Goal: Information Seeking & Learning: Compare options

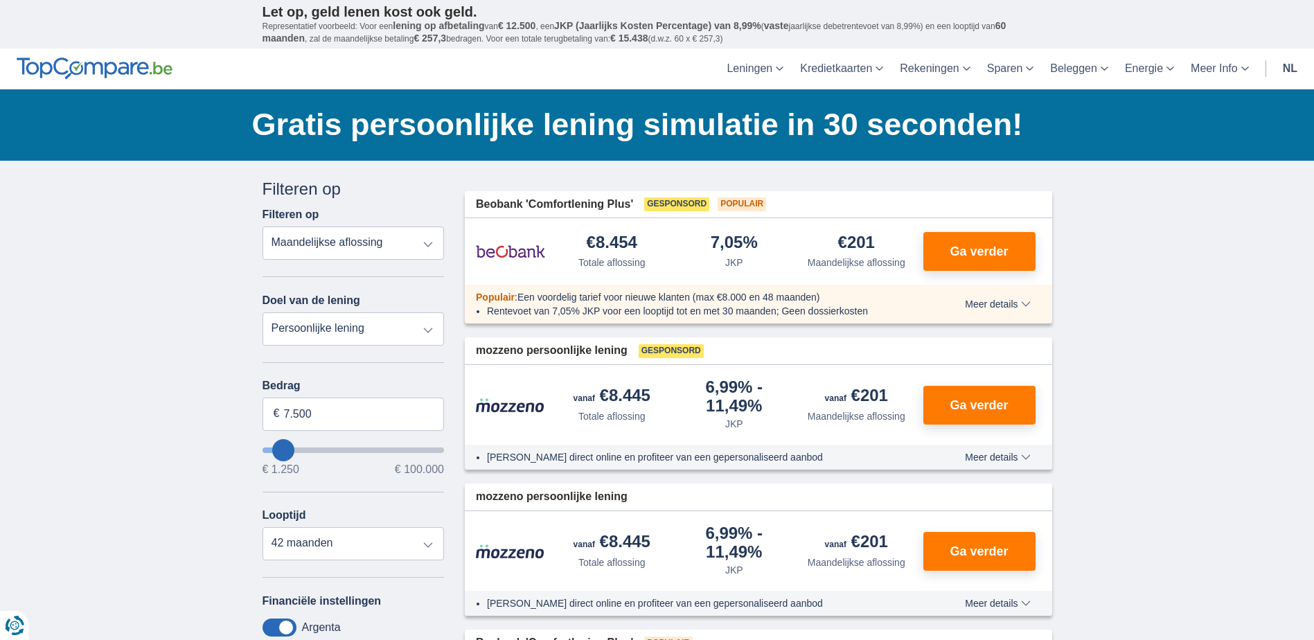
click at [343, 241] on select "Totale aflossing JKP Maandelijkse aflossing" at bounding box center [354, 243] width 182 height 33
click at [263, 227] on select "Totale aflossing JKP Maandelijkse aflossing" at bounding box center [354, 243] width 182 height 33
click at [333, 333] on select "Persoonlijke lening Auto Moto / fiets Mobilhome / caravan Renovatie Energie Sch…" at bounding box center [354, 328] width 182 height 33
select select "wedding"
click at [263, 312] on select "Persoonlijke lening Auto Moto / fiets Mobilhome / caravan Renovatie Energie Sch…" at bounding box center [354, 328] width 182 height 33
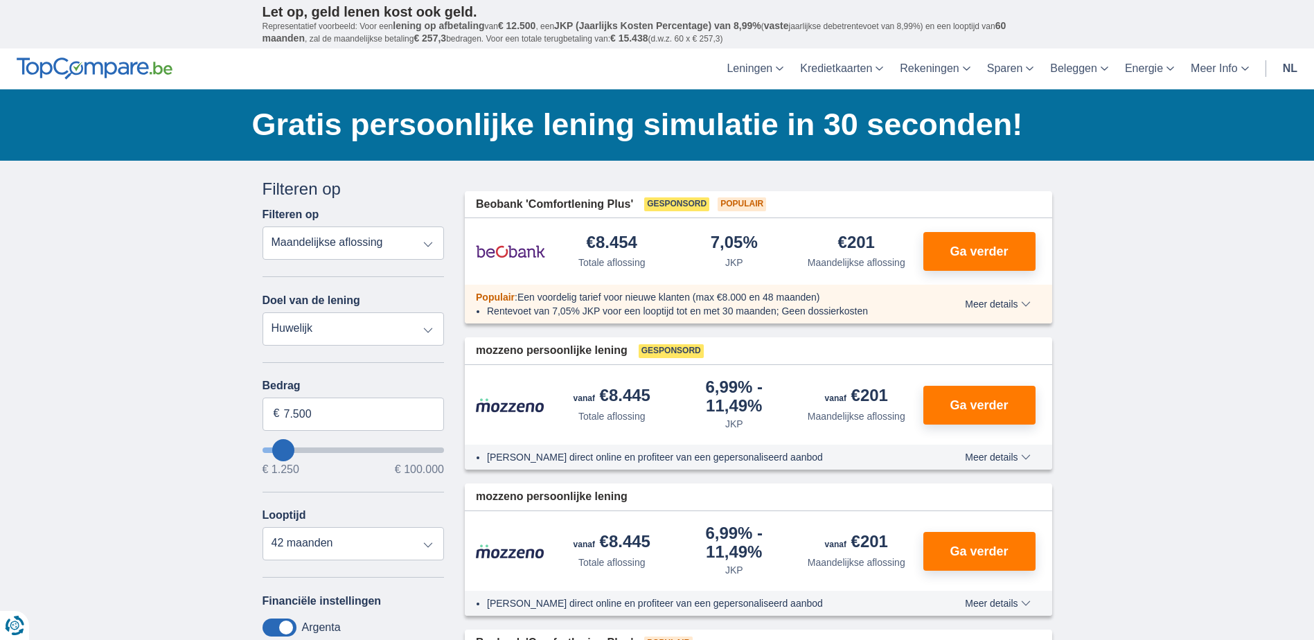
type input "7.500"
type input "7250"
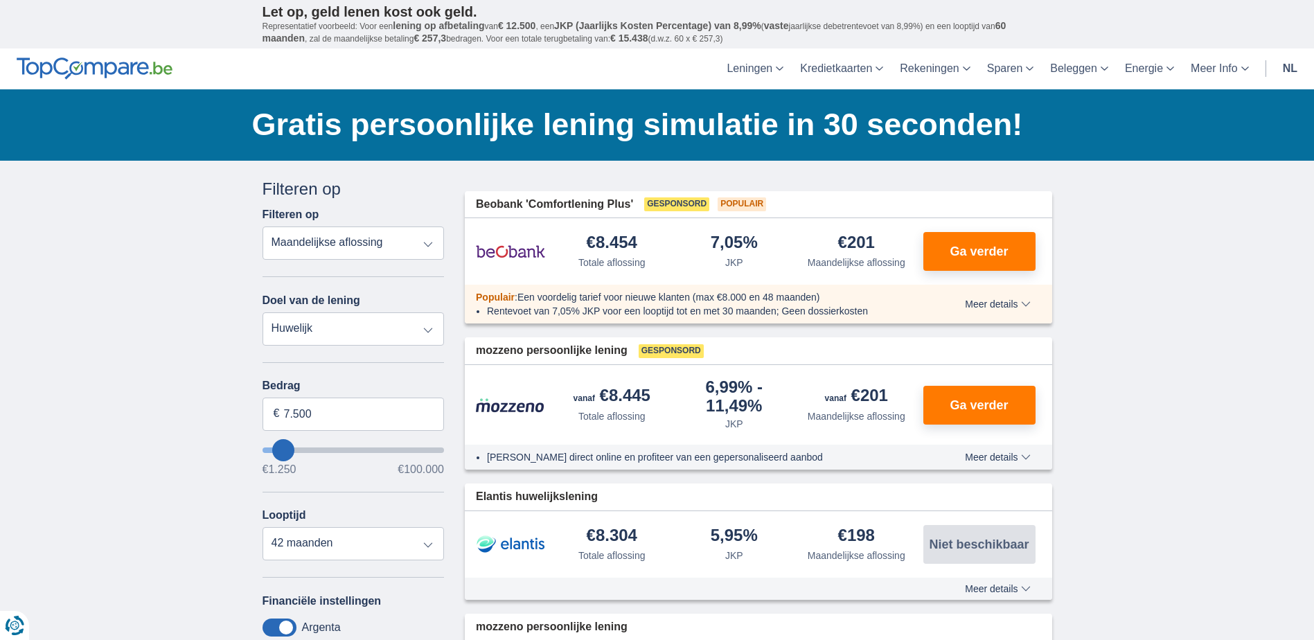
click at [355, 330] on select "Persoonlijke lening Auto Moto / fiets Mobilhome / caravan Renovatie Energie Sch…" at bounding box center [354, 328] width 182 height 33
select select "renovationLoan"
click at [263, 312] on select "Persoonlijke lening Auto Moto / fiets Mobilhome / caravan Renovatie Energie Sch…" at bounding box center [354, 328] width 182 height 33
type input "15.000"
type input "15250"
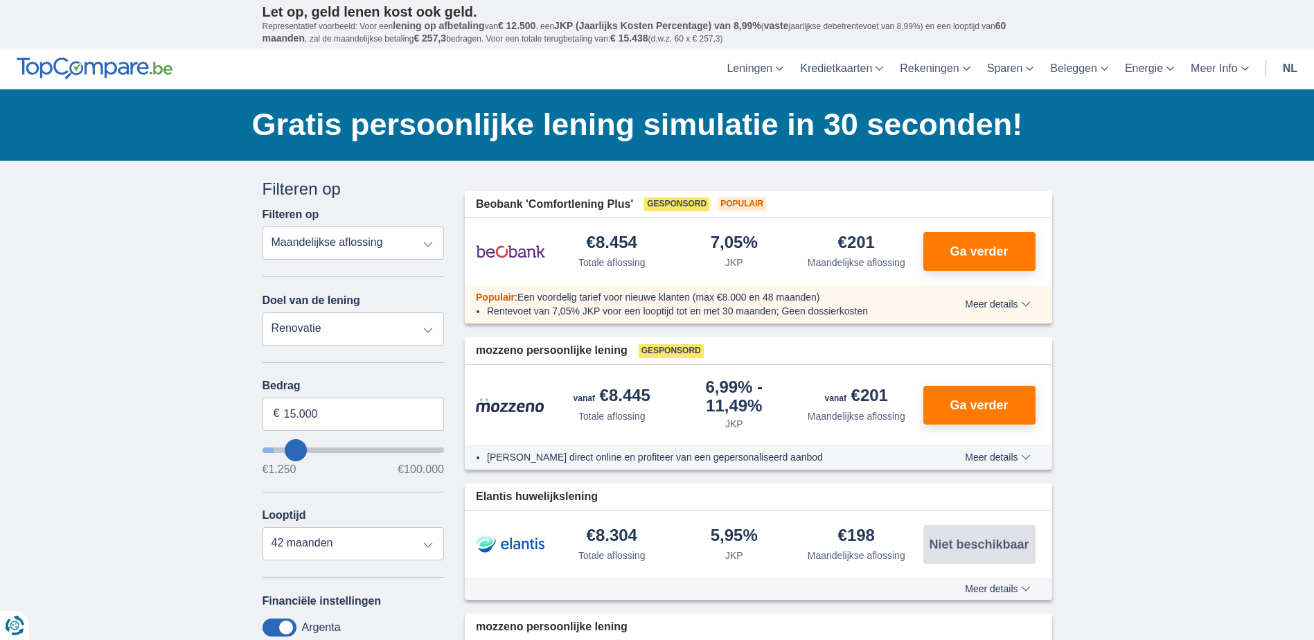
select select "60"
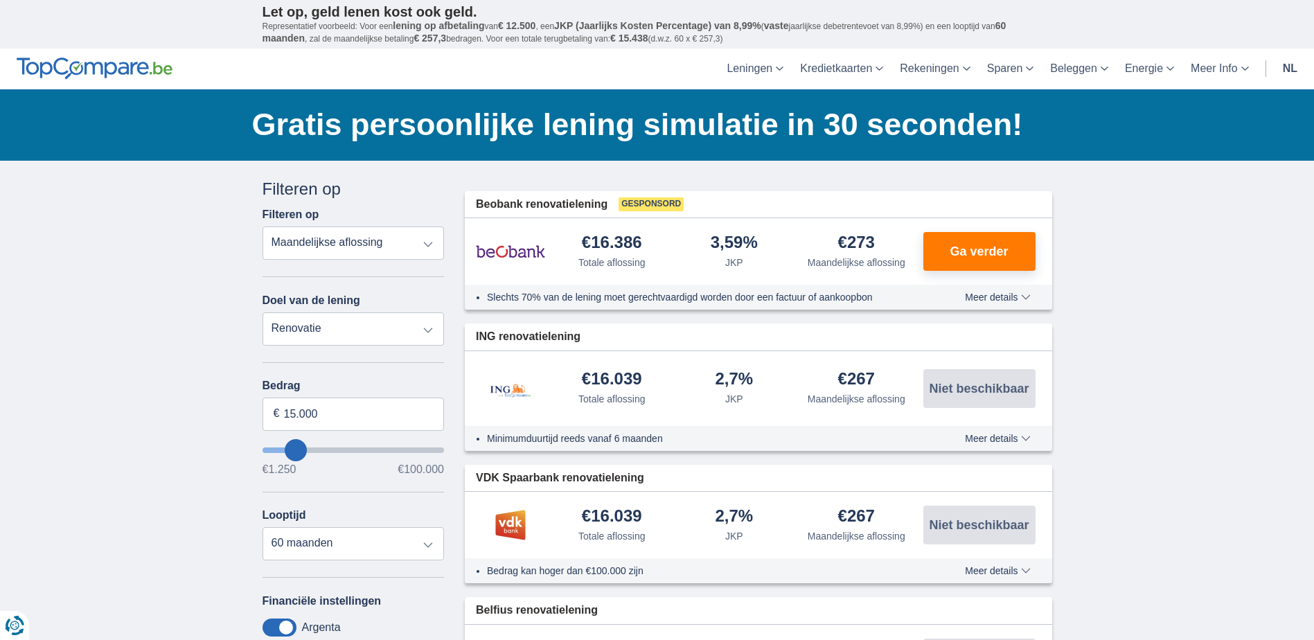
type input "16.250"
type input "16250"
type input "17.250"
type input "32250"
type input "32.250"
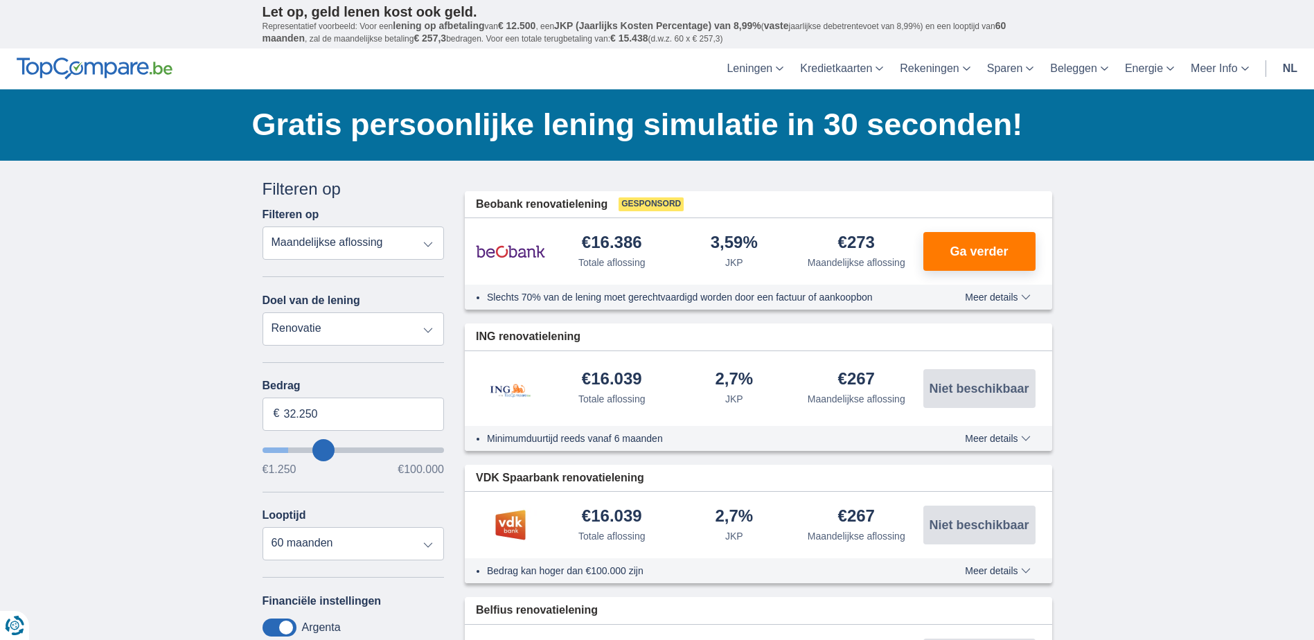
select select "120"
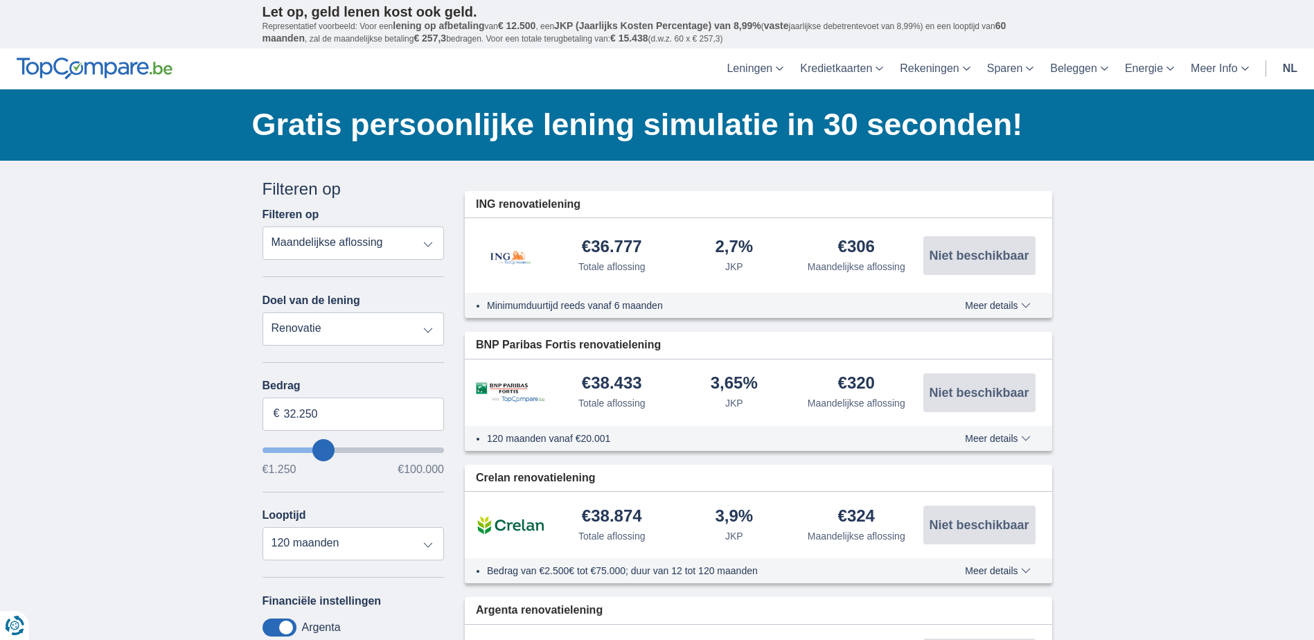
type input "44250"
type input "93.250"
type input "93250"
click at [422, 448] on input "wantToBorrow" at bounding box center [354, 451] width 182 height 6
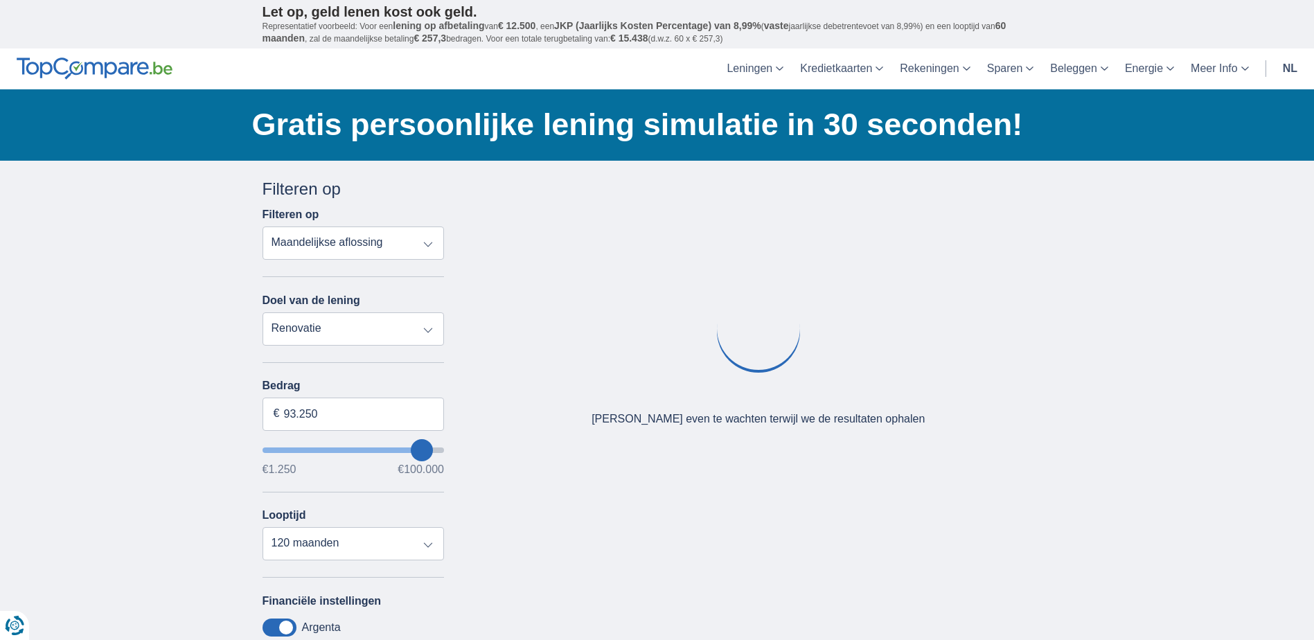
type input "99.250"
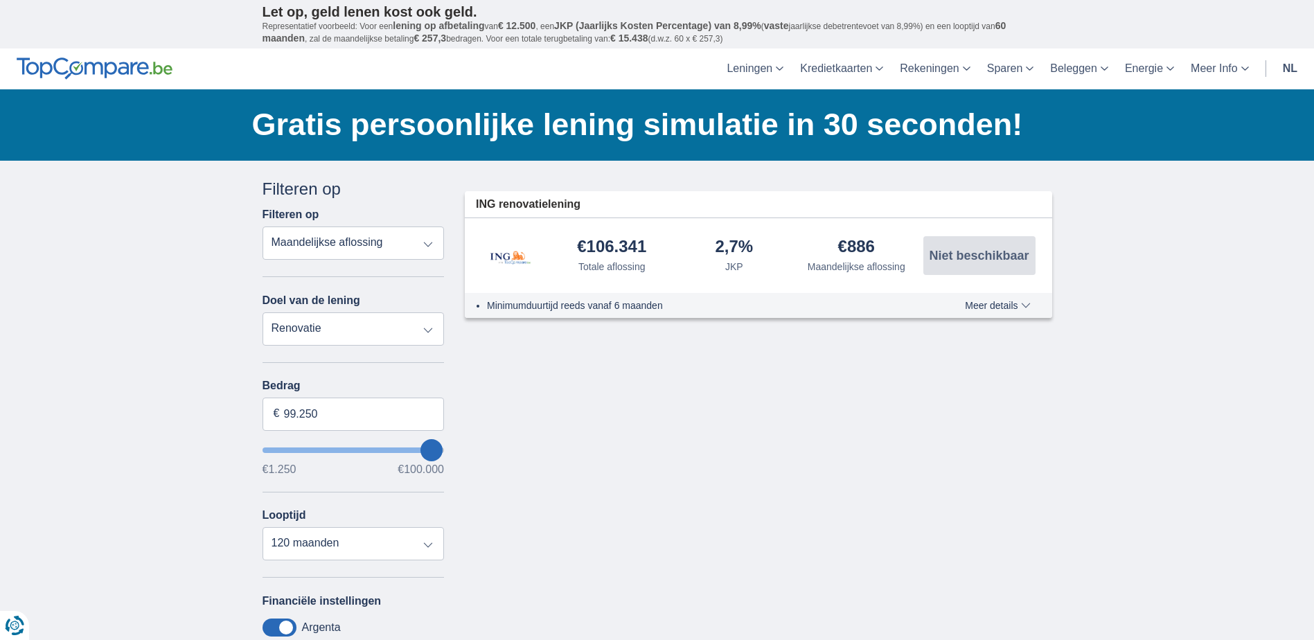
type input "99250"
click at [436, 450] on input "wantToBorrow" at bounding box center [354, 451] width 182 height 6
